Goal: Task Accomplishment & Management: Use online tool/utility

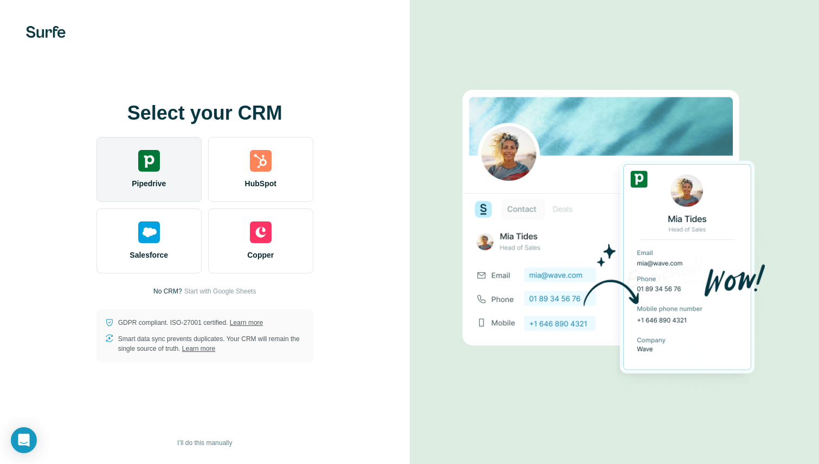
click at [144, 174] on div "Pipedrive" at bounding box center [148, 169] width 105 height 65
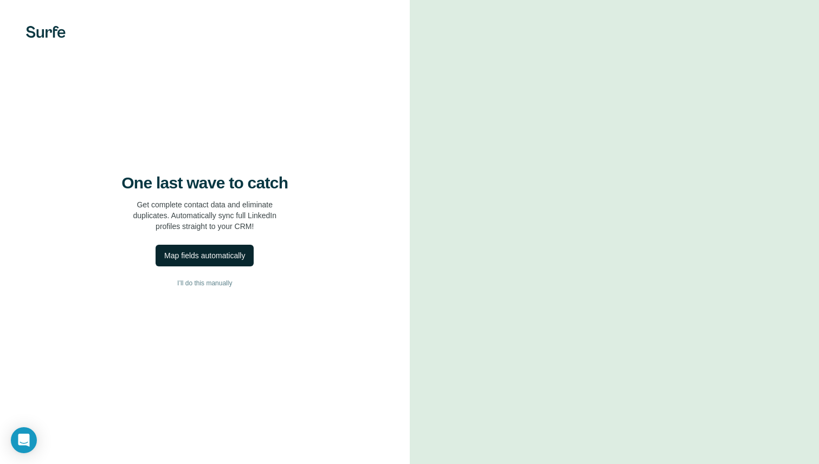
click at [228, 258] on div "Map fields automatically" at bounding box center [204, 255] width 81 height 11
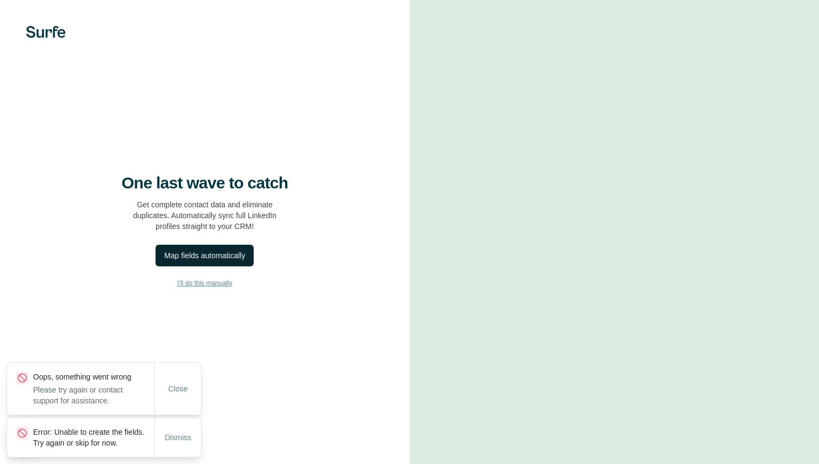
click at [217, 286] on span "I’ll do this manually" at bounding box center [204, 284] width 55 height 10
